Goal: Task Accomplishment & Management: Manage account settings

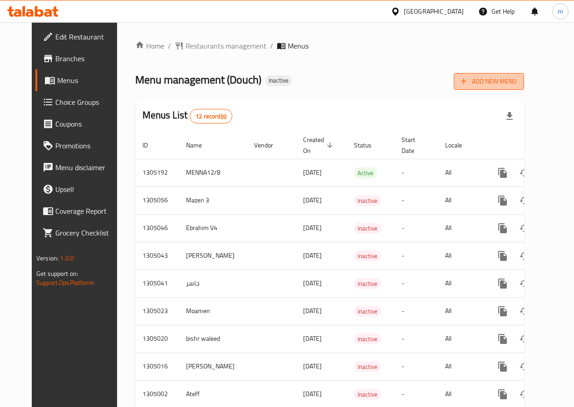
click at [468, 80] on icon "button" at bounding box center [463, 81] width 9 height 9
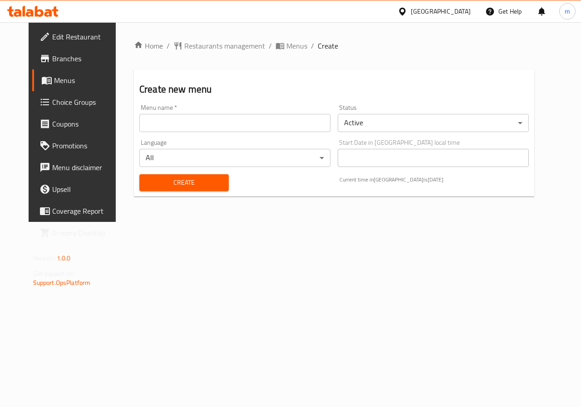
click at [197, 134] on div "Menu name   * Menu name *" at bounding box center [235, 118] width 198 height 35
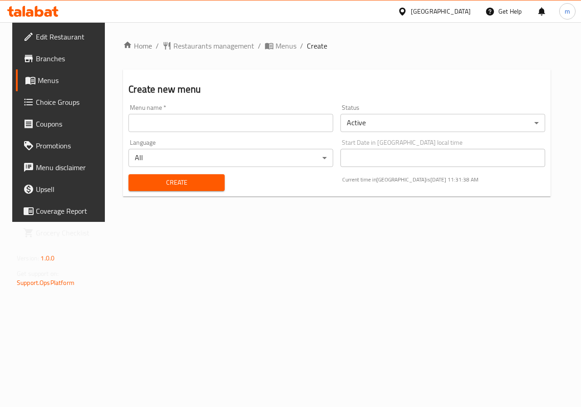
click at [193, 127] on input "text" at bounding box center [230, 123] width 205 height 18
type input "Allam"
click at [189, 188] on span "Create" at bounding box center [176, 182] width 81 height 11
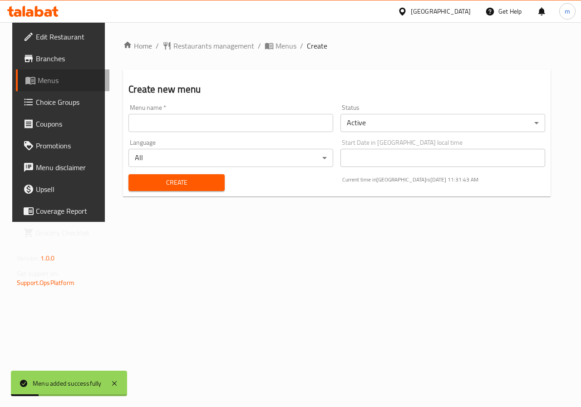
click at [42, 82] on span "Menus" at bounding box center [70, 80] width 64 height 11
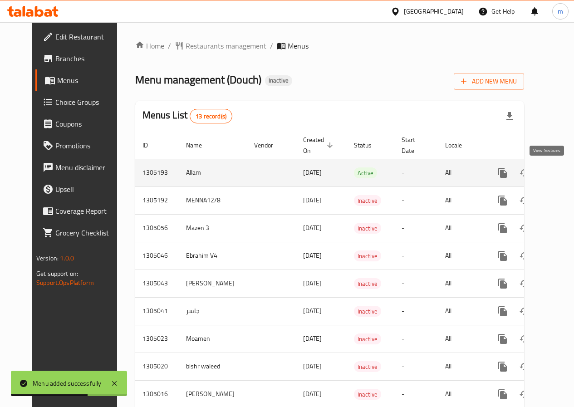
click at [562, 175] on icon "enhanced table" at bounding box center [567, 172] width 11 height 11
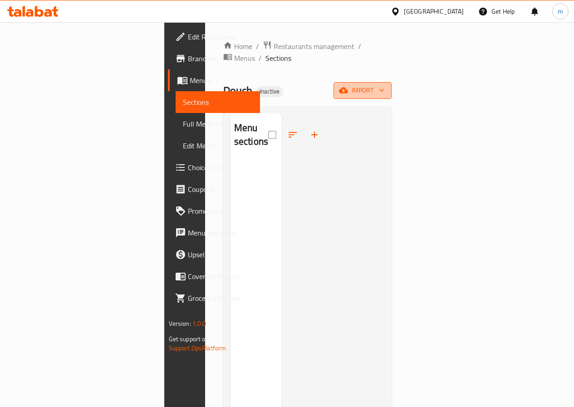
click at [391, 82] on button "import" at bounding box center [362, 90] width 58 height 17
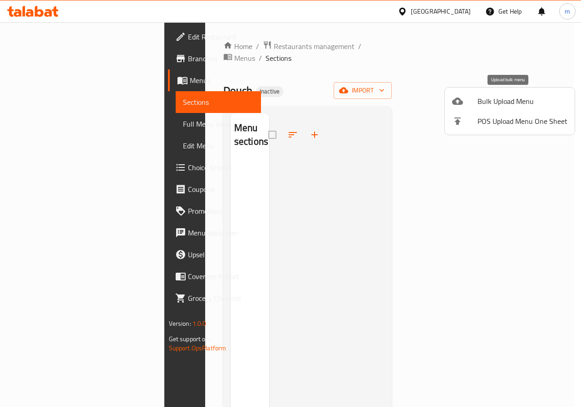
click at [499, 102] on span "Bulk Upload Menu" at bounding box center [522, 101] width 90 height 11
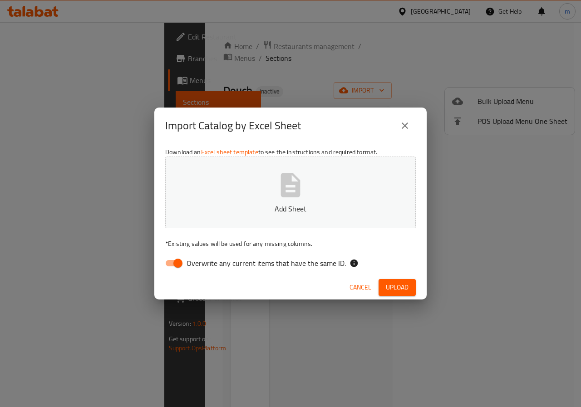
click at [181, 266] on input "Overwrite any current items that have the same ID." at bounding box center [178, 262] width 52 height 17
checkbox input "false"
click at [260, 191] on button "Add Sheet" at bounding box center [290, 192] width 250 height 72
click at [399, 287] on span "Upload" at bounding box center [397, 287] width 23 height 11
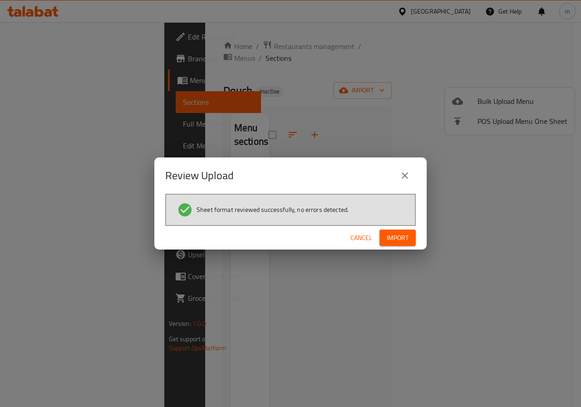
click at [394, 236] on span "Import" at bounding box center [397, 237] width 22 height 11
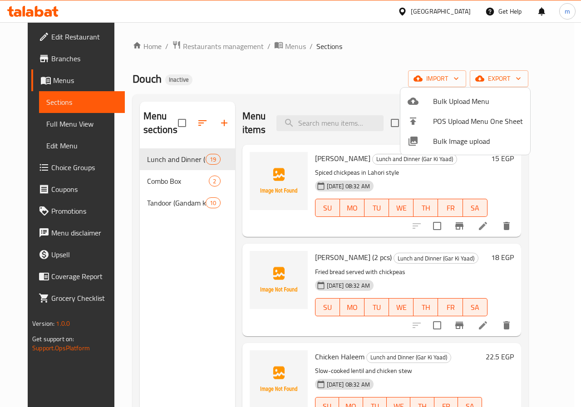
click at [561, 150] on div at bounding box center [290, 203] width 581 height 407
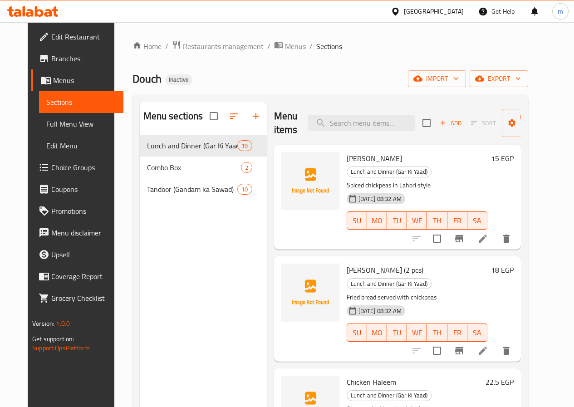
click at [53, 83] on span "Menus" at bounding box center [84, 80] width 63 height 11
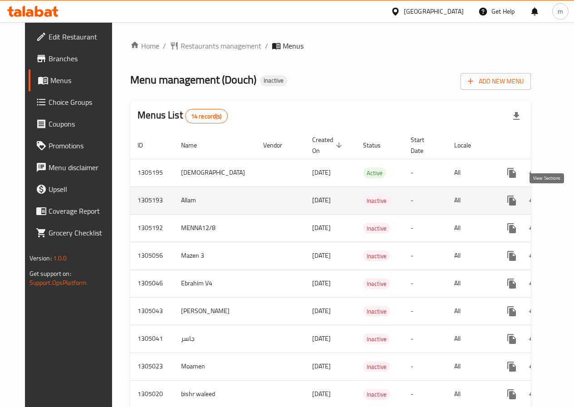
click at [571, 200] on icon "enhanced table" at bounding box center [576, 200] width 11 height 11
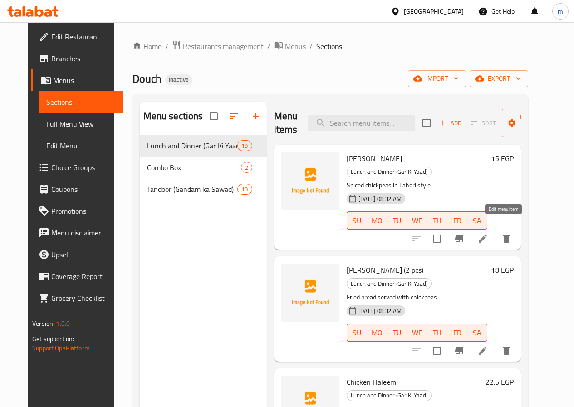
click at [488, 233] on icon at bounding box center [482, 238] width 11 height 11
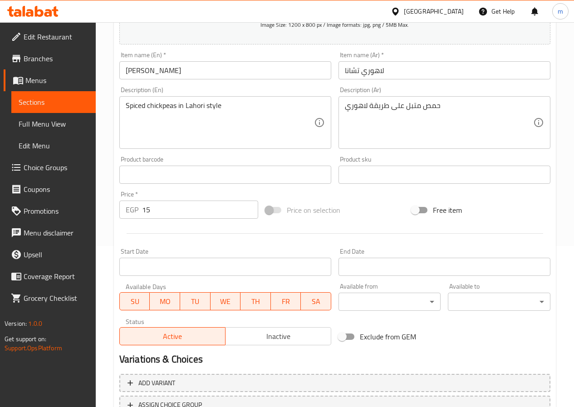
scroll to position [91, 0]
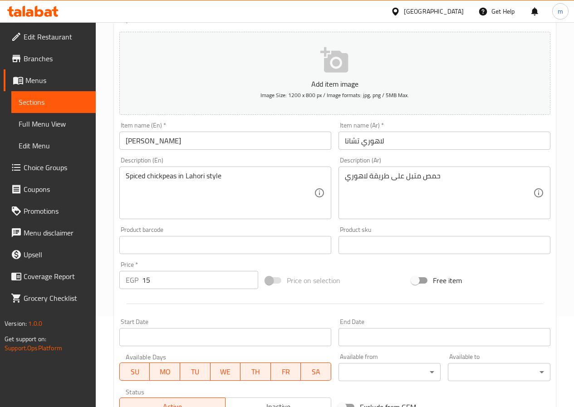
click at [47, 107] on span "Sections" at bounding box center [54, 102] width 70 height 11
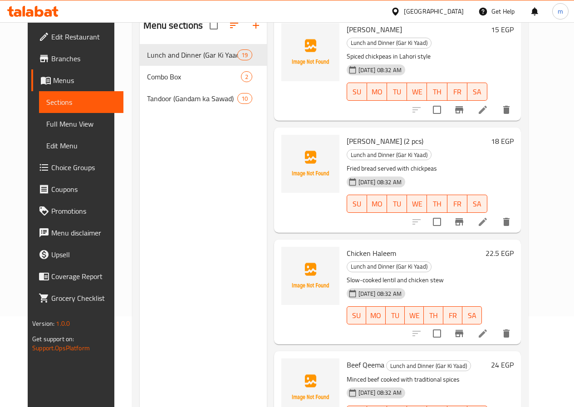
scroll to position [91, 0]
